Goal: Task Accomplishment & Management: Use online tool/utility

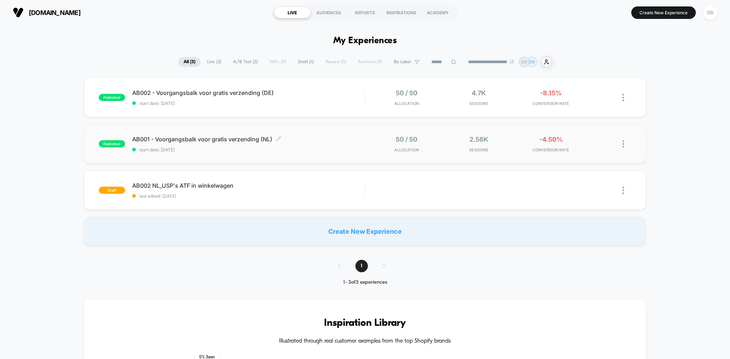
click at [296, 137] on span "AB001 - Voorgangsbalk voor gratis verzending (NL) Click to edit experience deta…" at bounding box center [248, 138] width 233 height 7
